Goal: Information Seeking & Learning: Learn about a topic

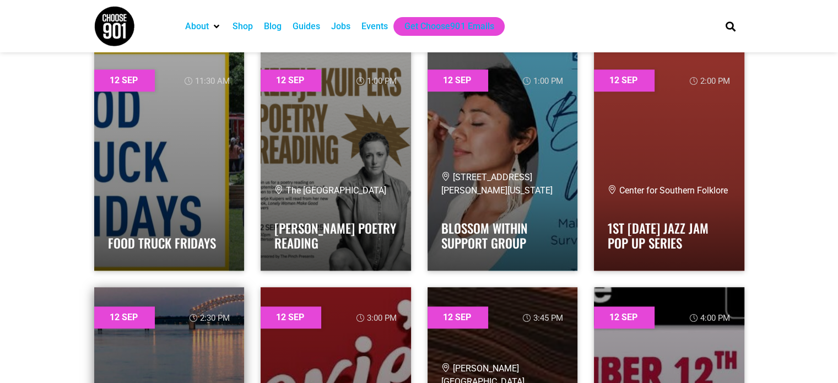
scroll to position [881, 0]
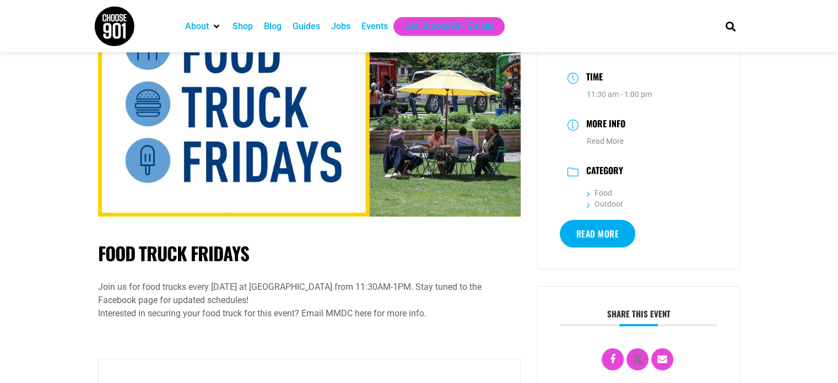
scroll to position [55, 0]
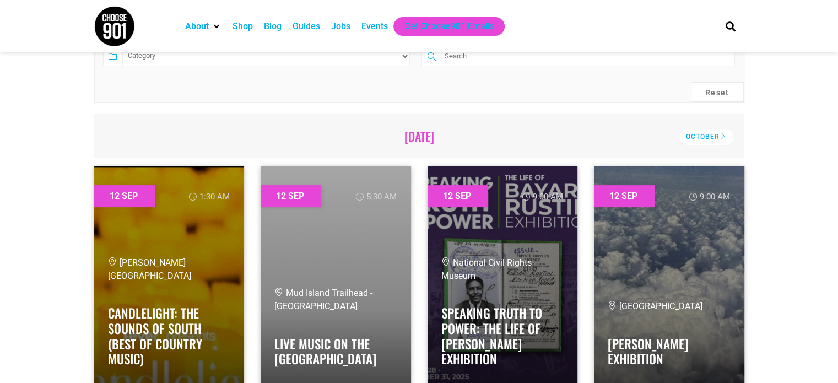
scroll to position [331, 0]
